Goal: Task Accomplishment & Management: Manage account settings

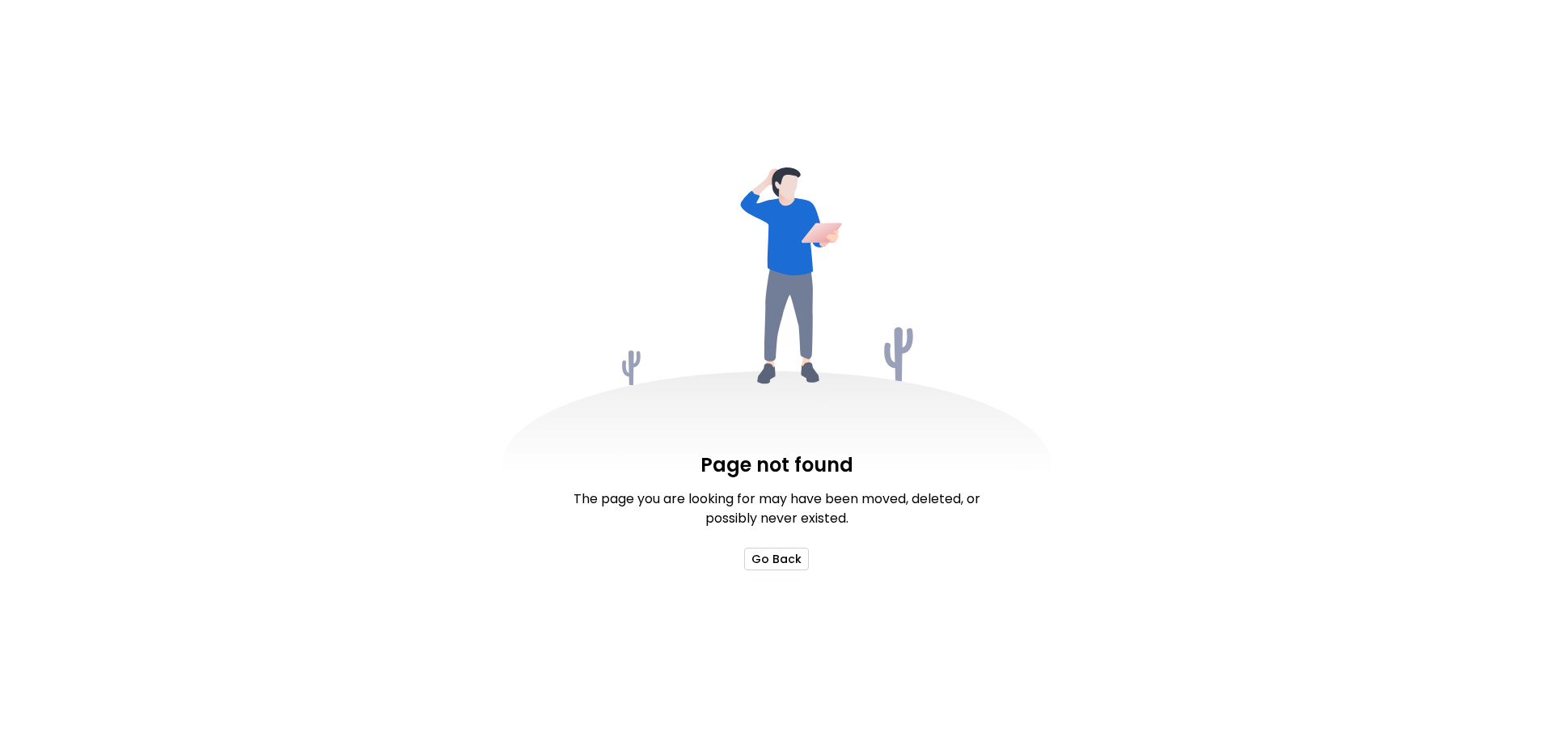
click at [782, 562] on button "Go Back" at bounding box center [776, 559] width 65 height 23
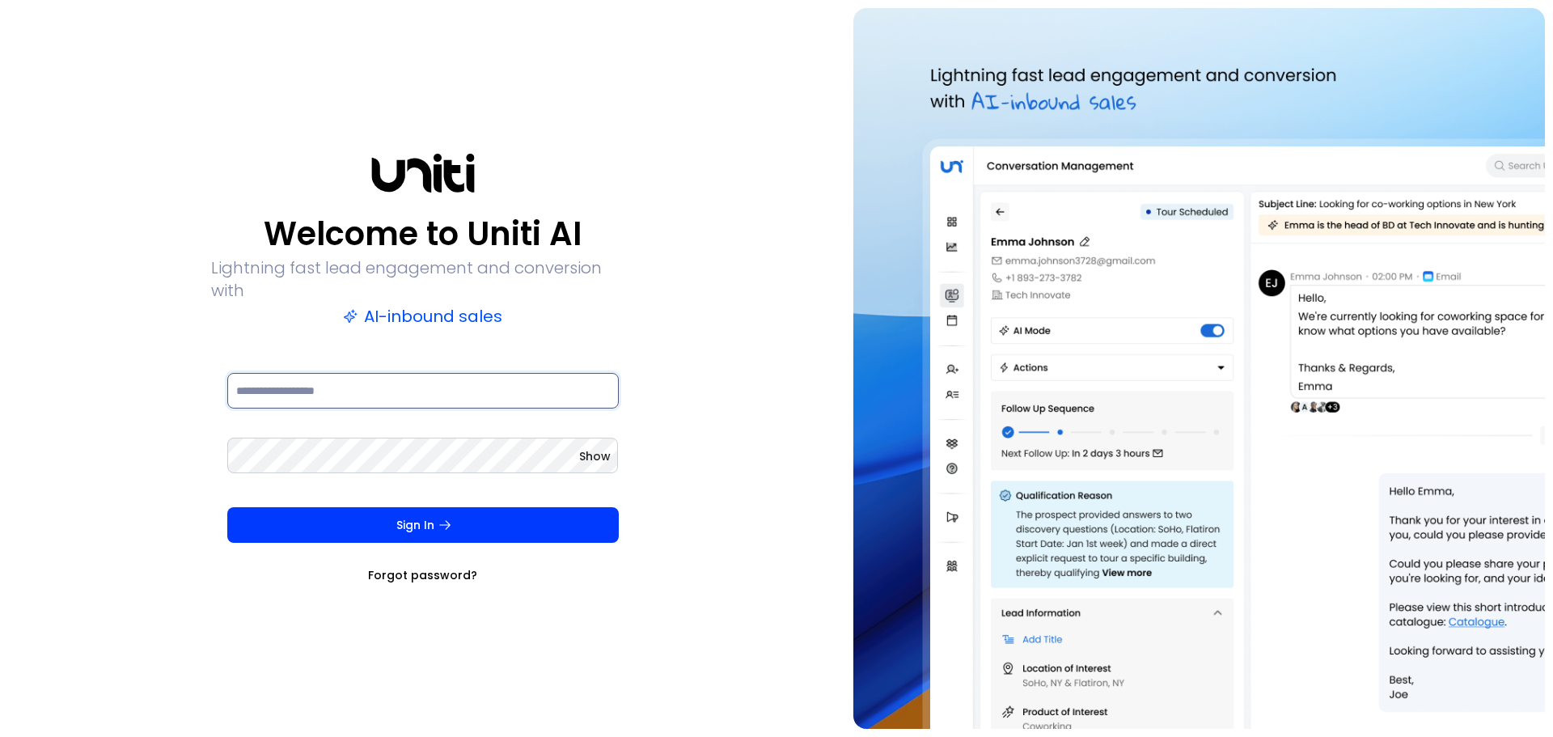
type input "**********"
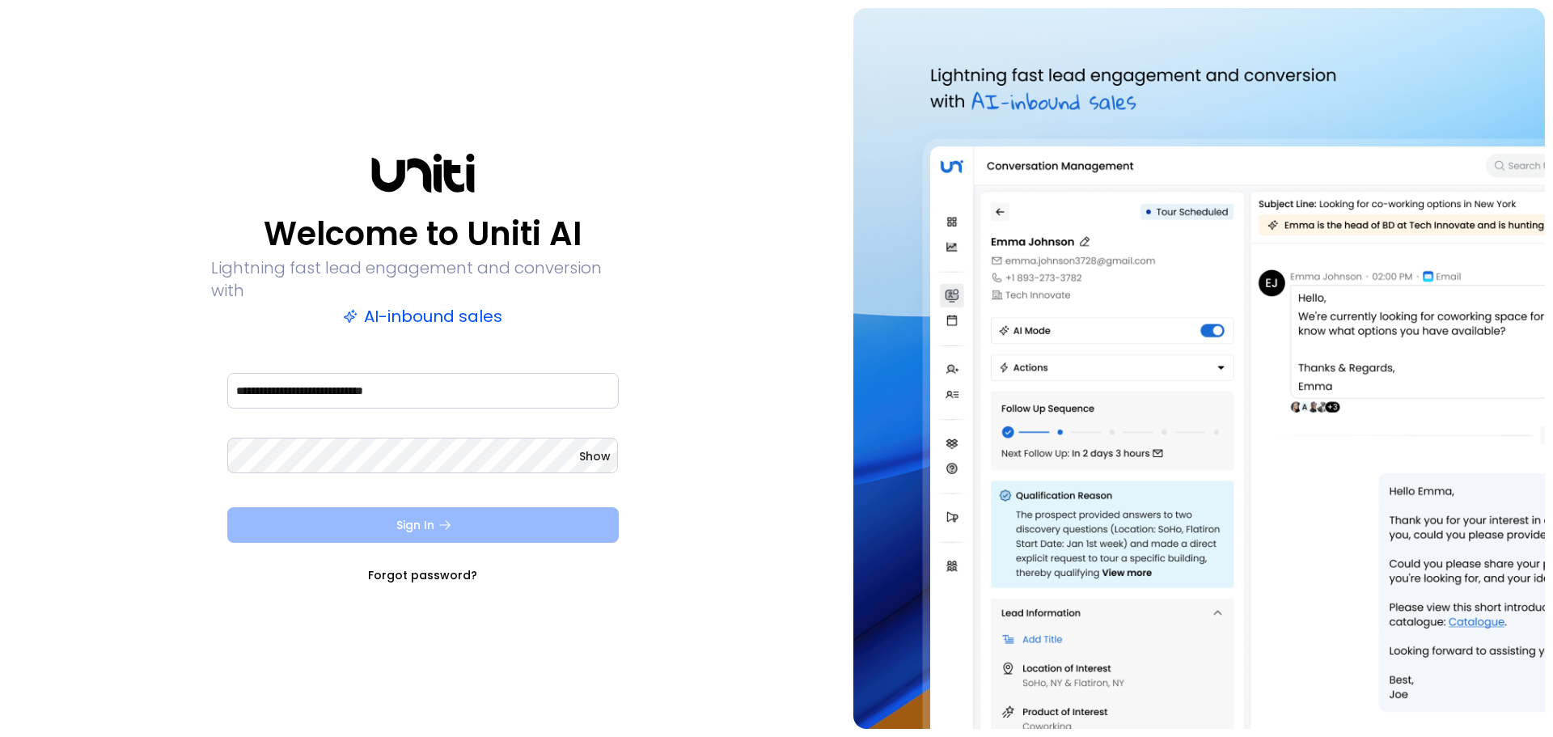
click at [417, 508] on button "Sign In" at bounding box center [423, 525] width 392 height 36
